Goal: Navigation & Orientation: Find specific page/section

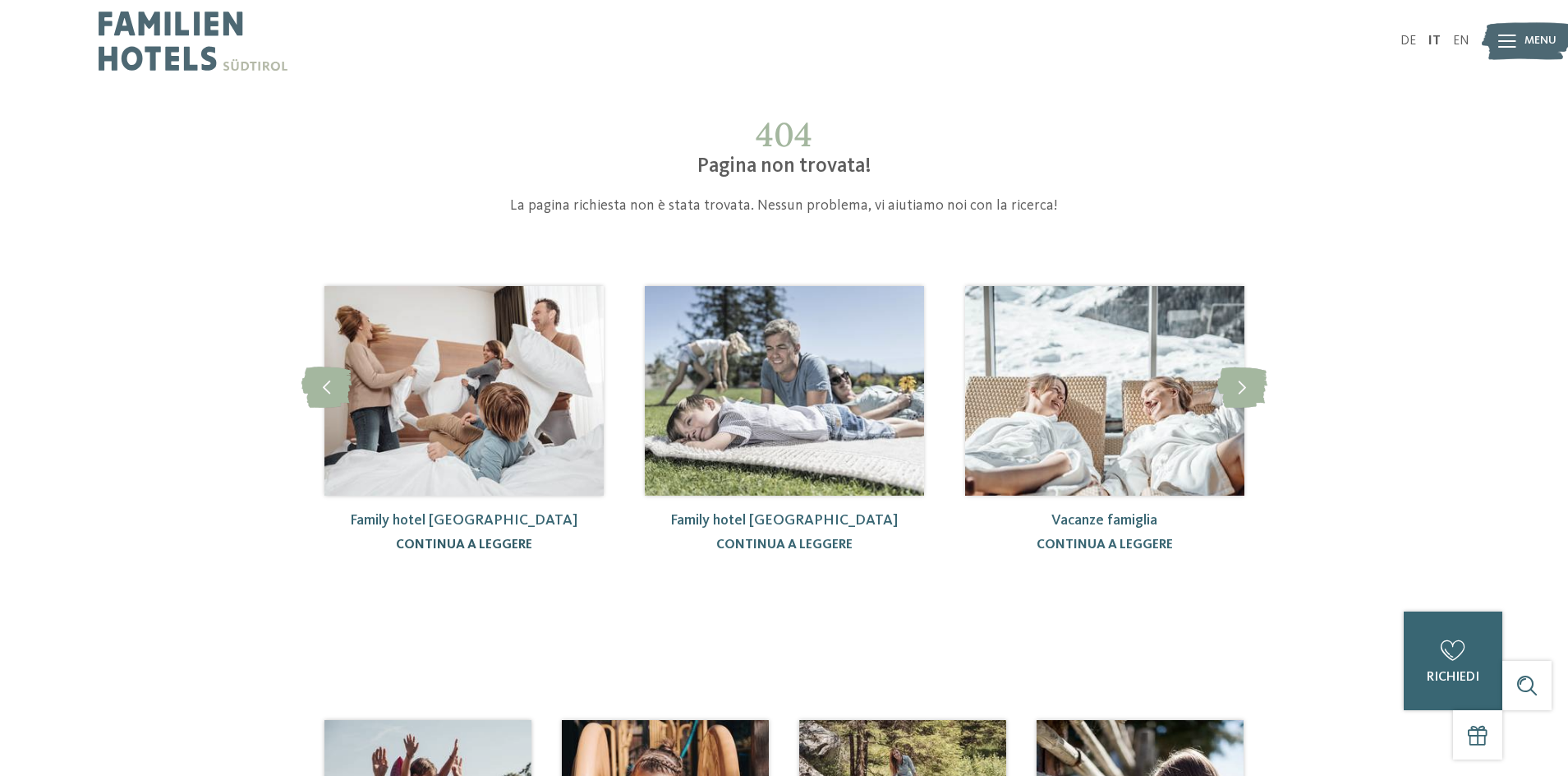
click at [430, 551] on link "continua a leggere" at bounding box center [464, 545] width 137 height 13
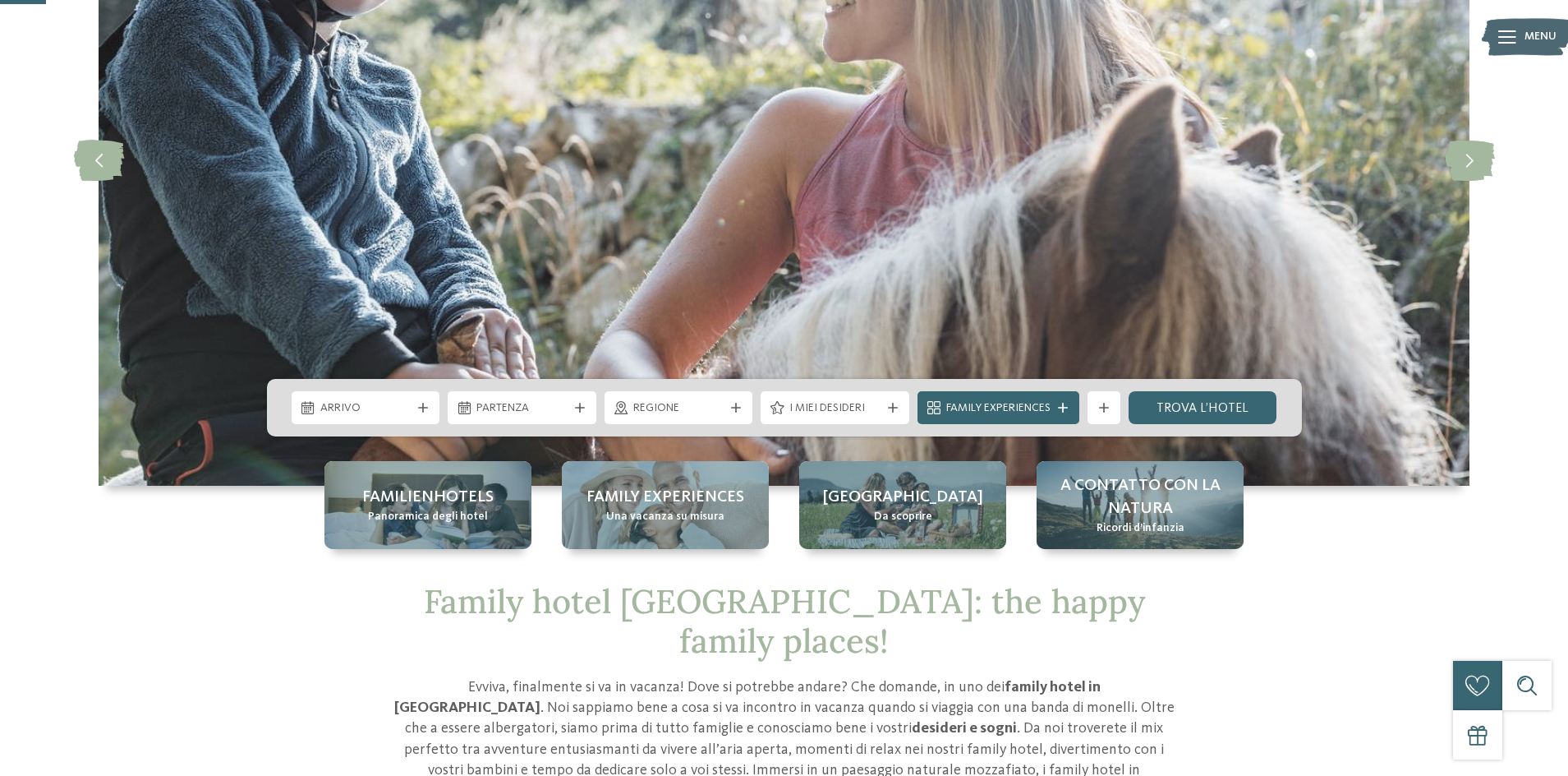
scroll to position [247, 0]
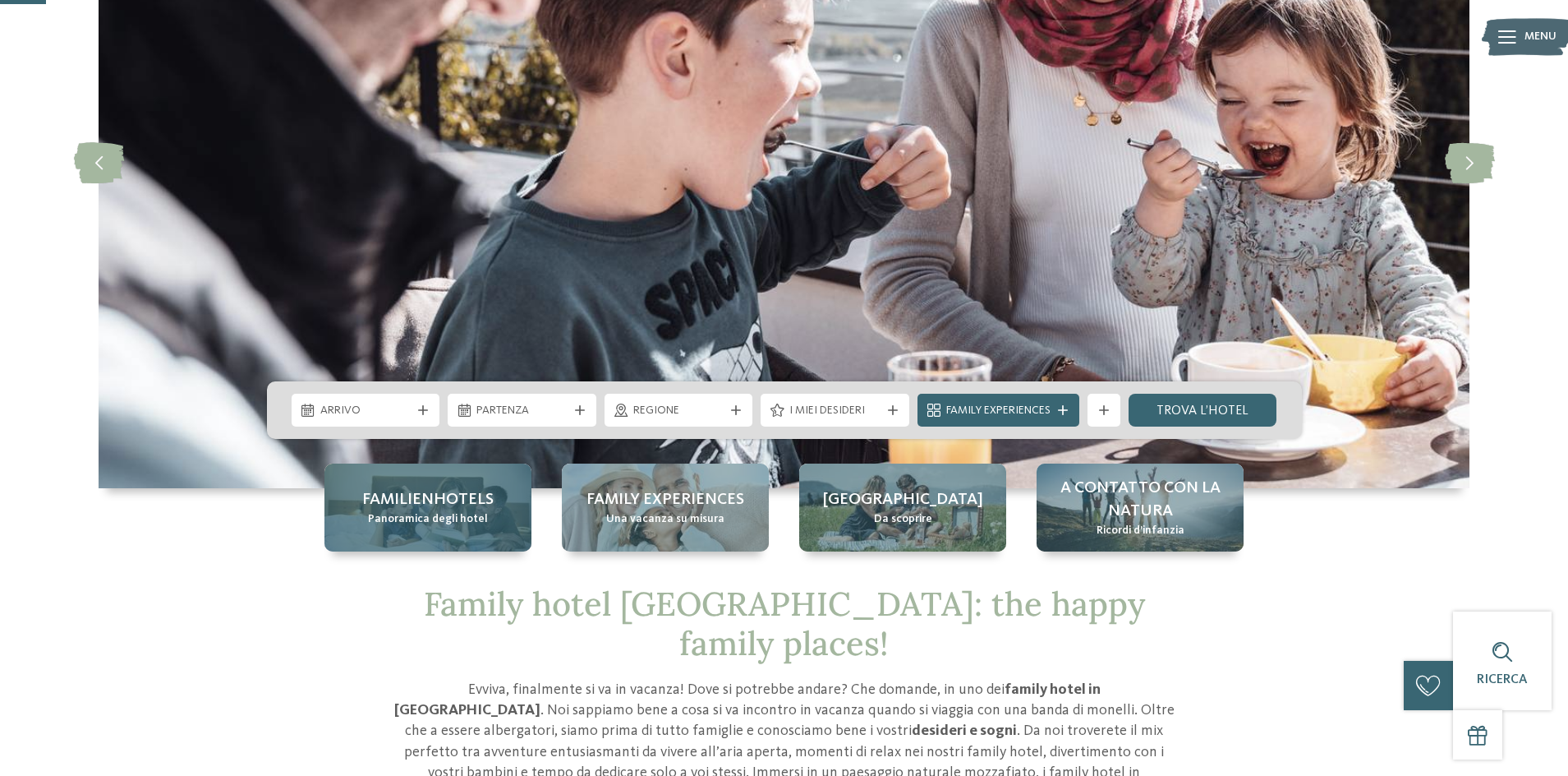
click at [425, 507] on span "Familienhotels" at bounding box center [428, 500] width 132 height 23
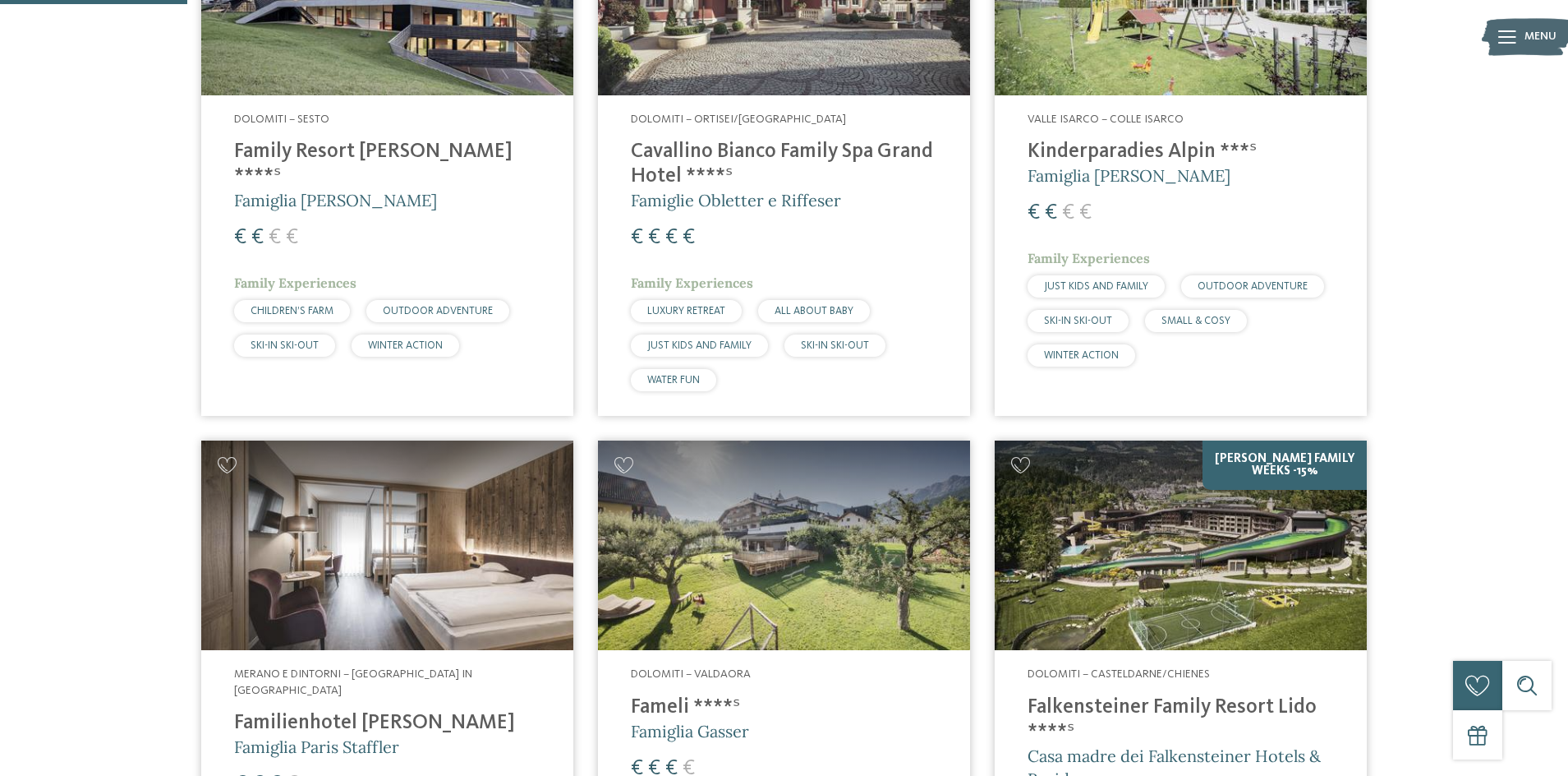
scroll to position [493, 0]
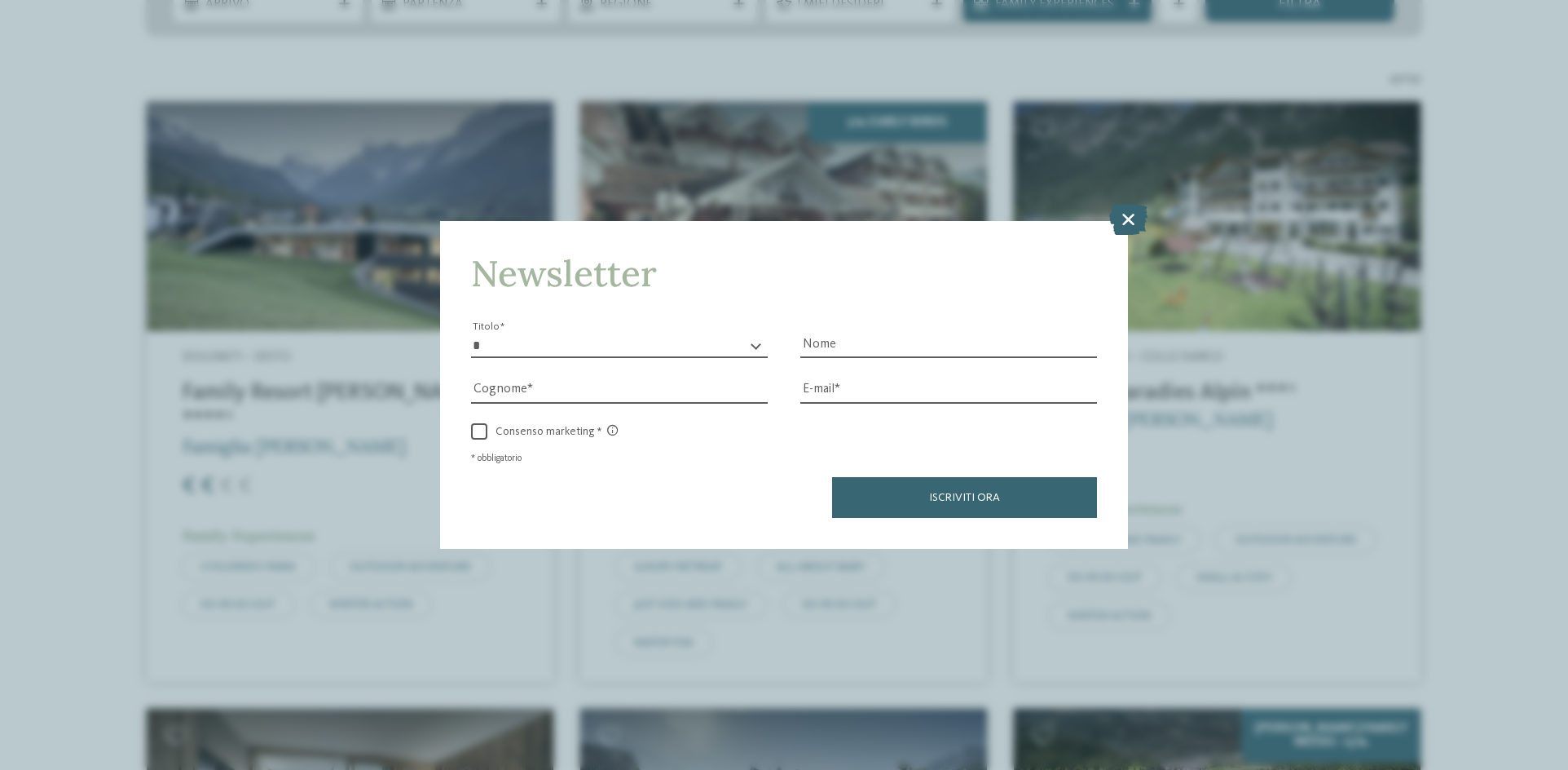
click at [1128, 202] on div "Newsletter * ****** ******* ******** ****** Titolo Nome Cognome Fax" at bounding box center [784, 385] width 1568 height 770
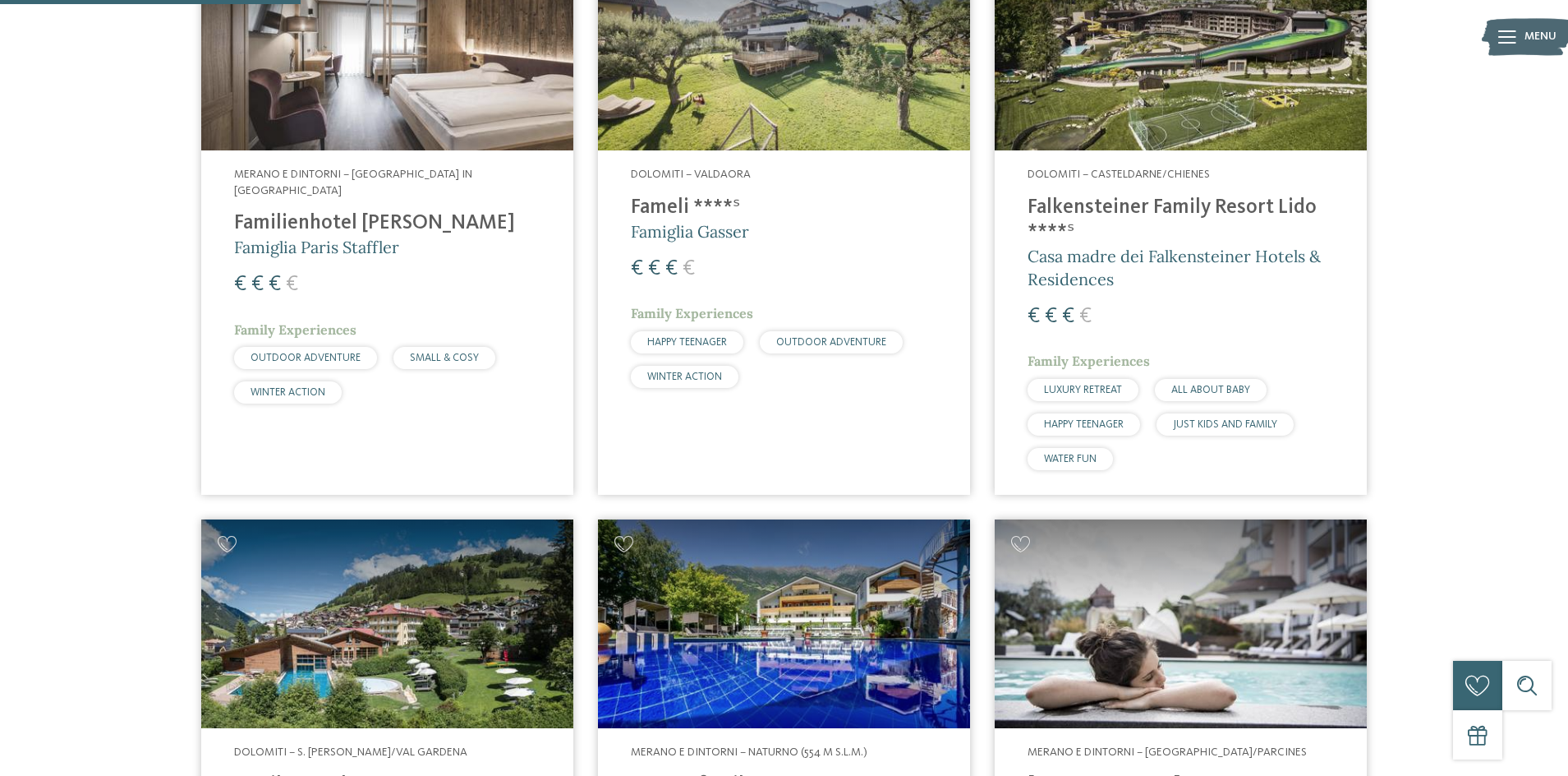
scroll to position [1150, 0]
